Goal: Obtain resource: Download file/media

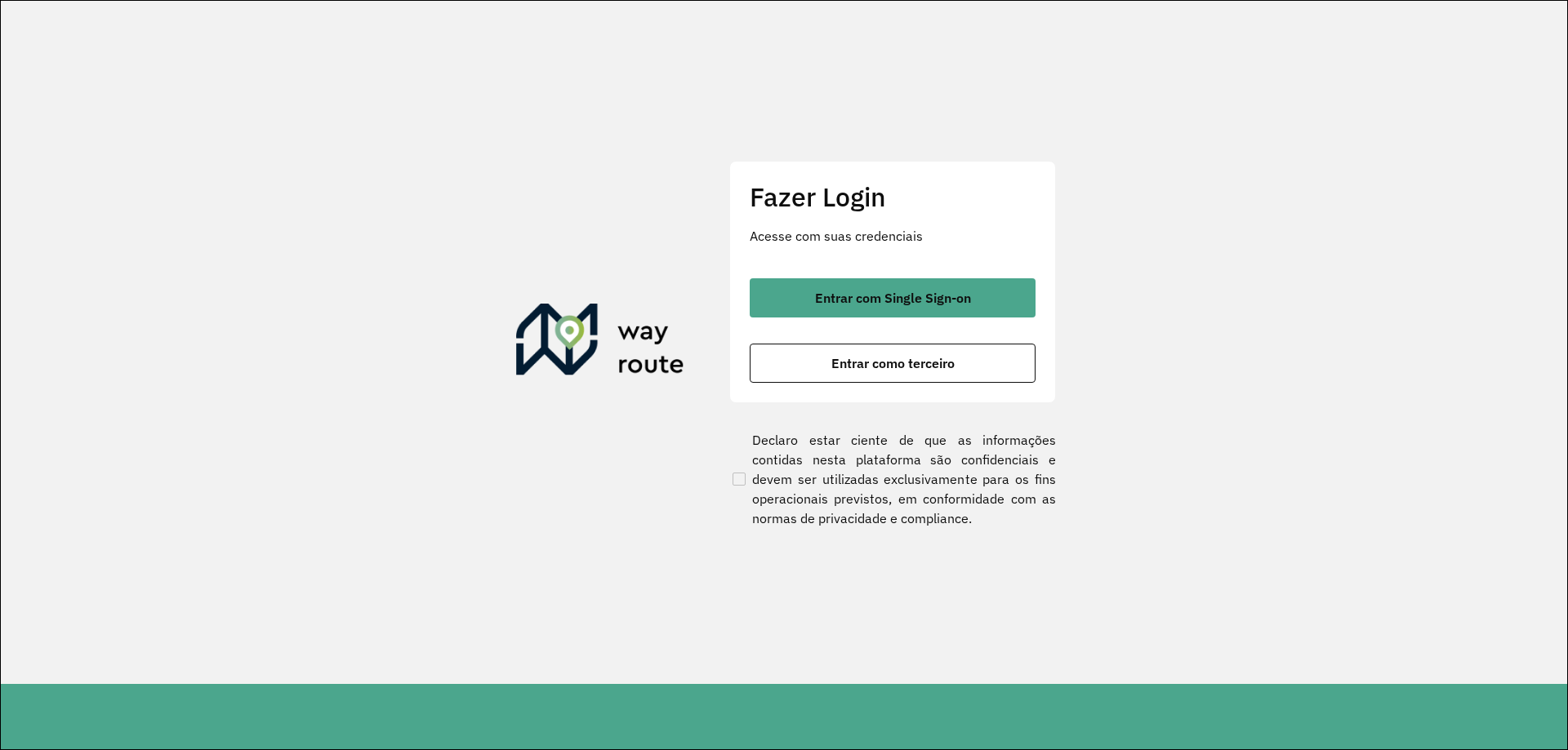
click at [929, 308] on button "Entrar com Single Sign-on" at bounding box center [892, 298] width 285 height 39
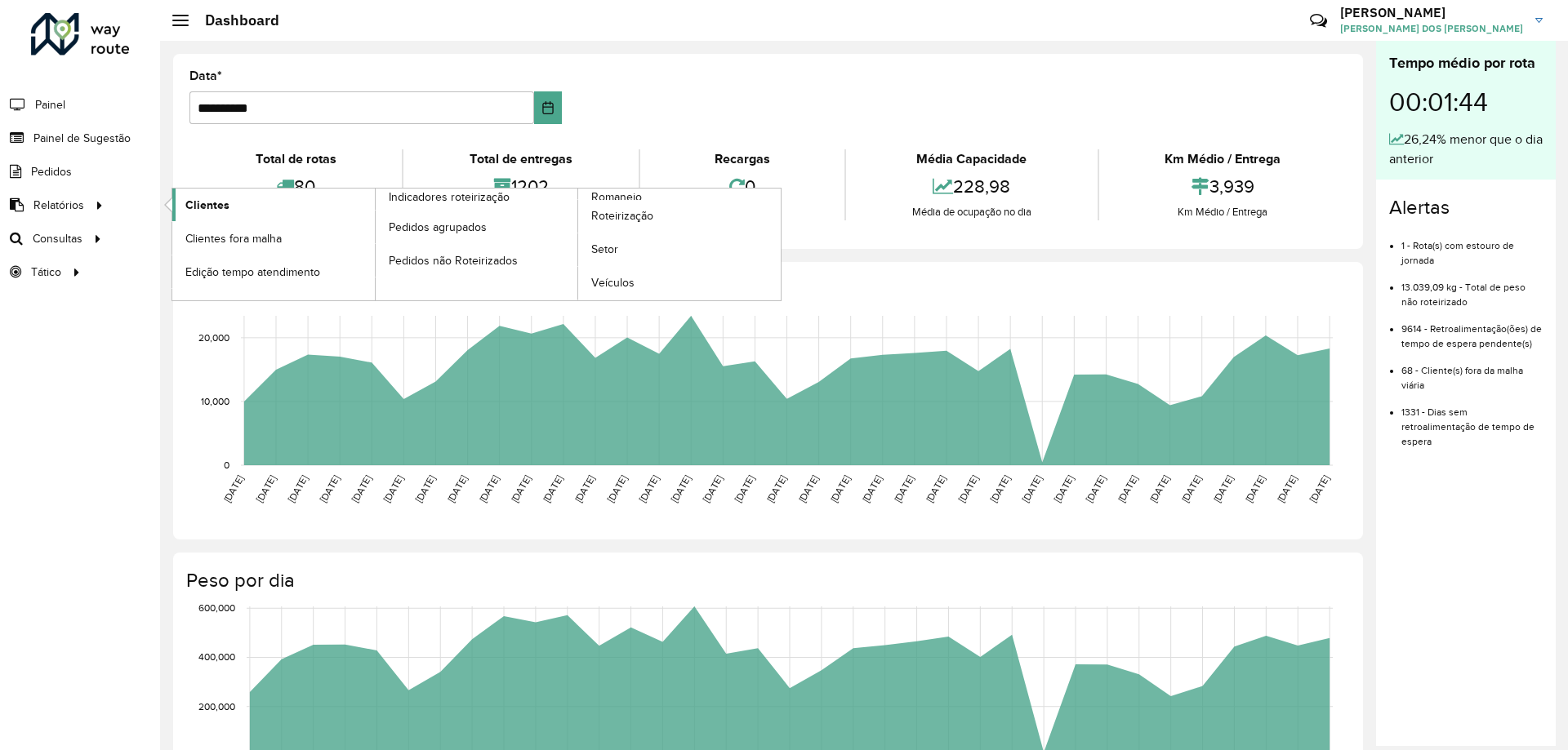
click at [223, 208] on span "Clientes" at bounding box center [207, 205] width 44 height 18
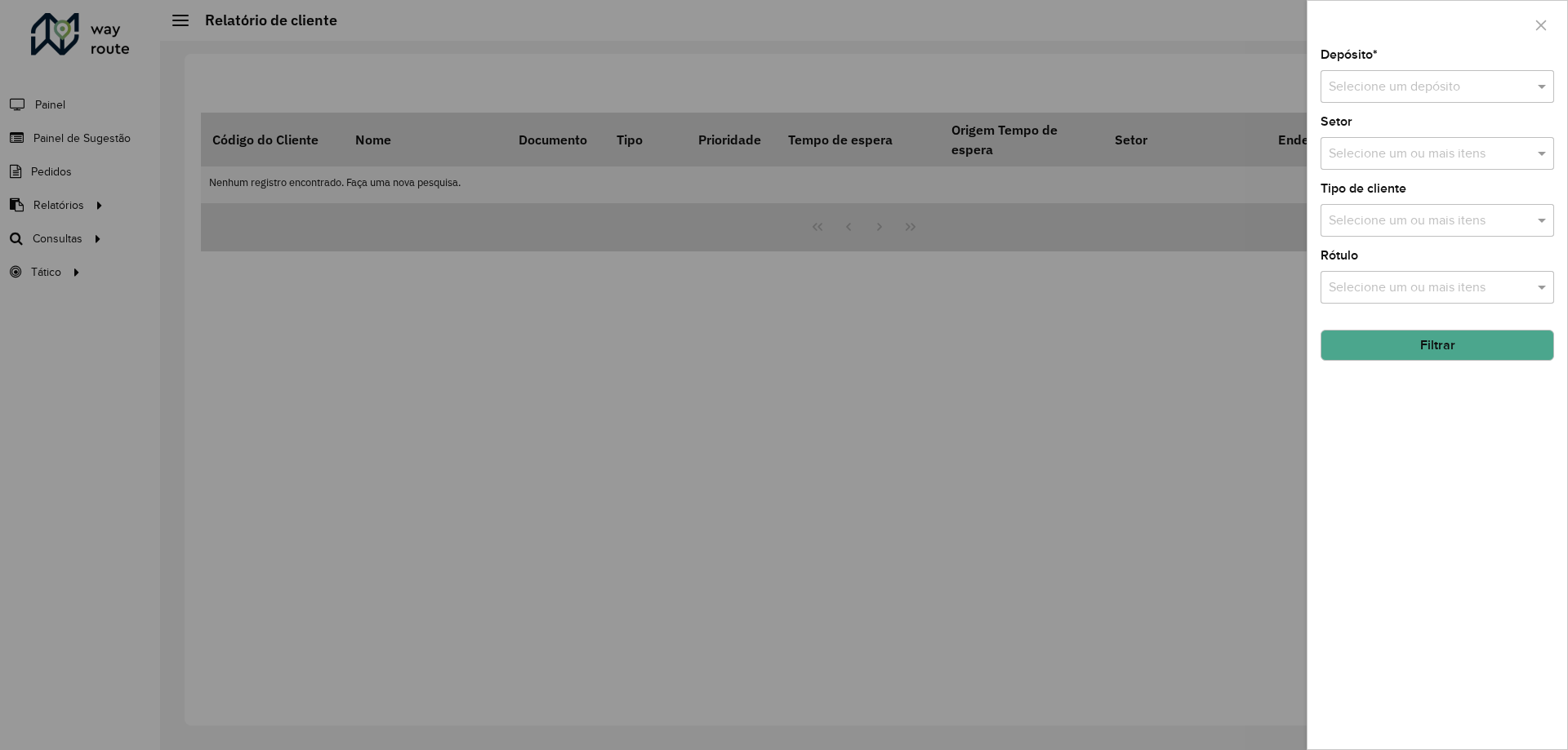
click at [1437, 68] on div "Depósito * Selecione um depósito" at bounding box center [1437, 76] width 234 height 54
click at [1432, 81] on input "text" at bounding box center [1420, 87] width 184 height 19
click at [1381, 133] on span "CDD Santa Luzia" at bounding box center [1375, 133] width 95 height 14
click at [1432, 344] on button "Filtrar" at bounding box center [1437, 345] width 234 height 31
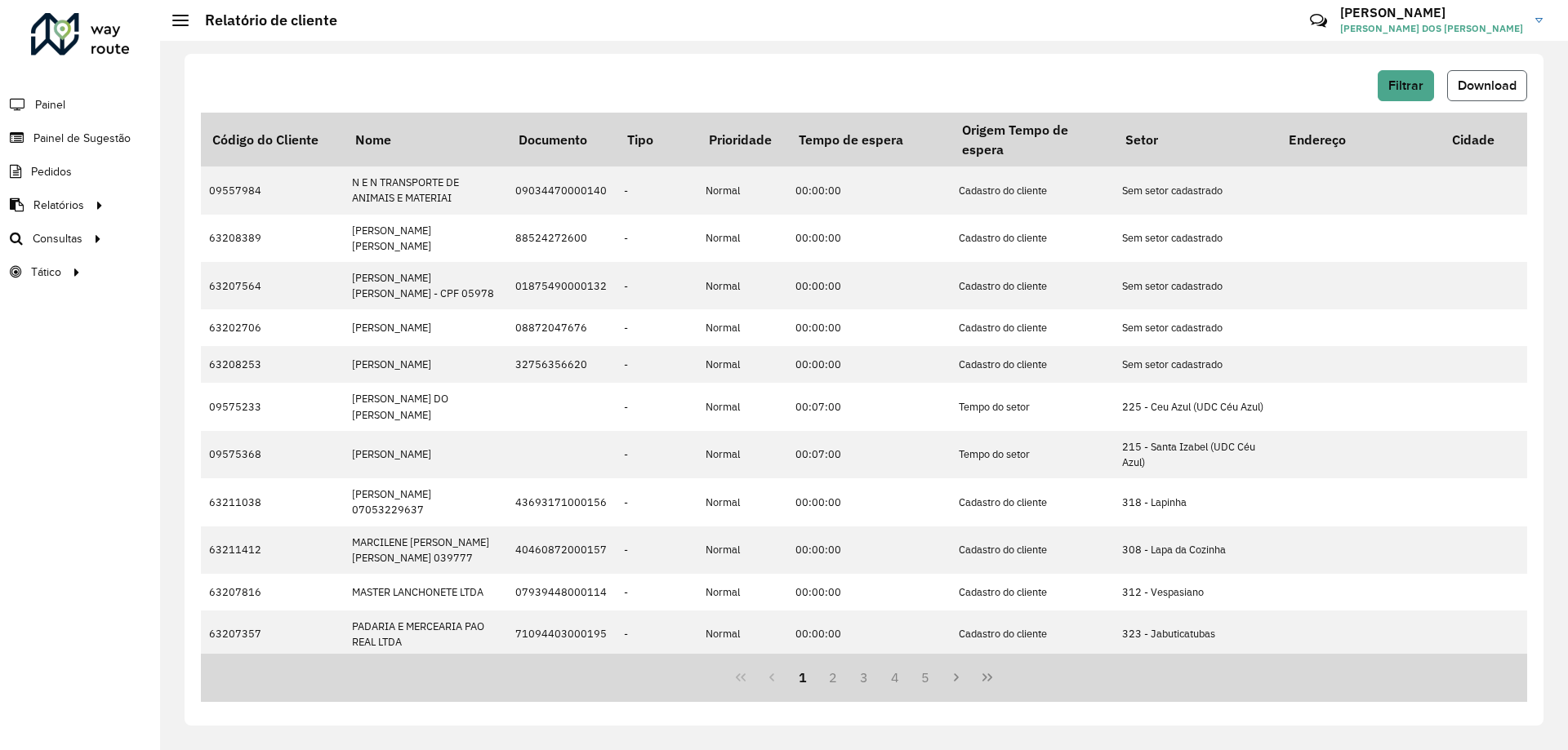
click at [1472, 89] on span "Download" at bounding box center [1487, 85] width 58 height 14
